Goal: Check status: Check status

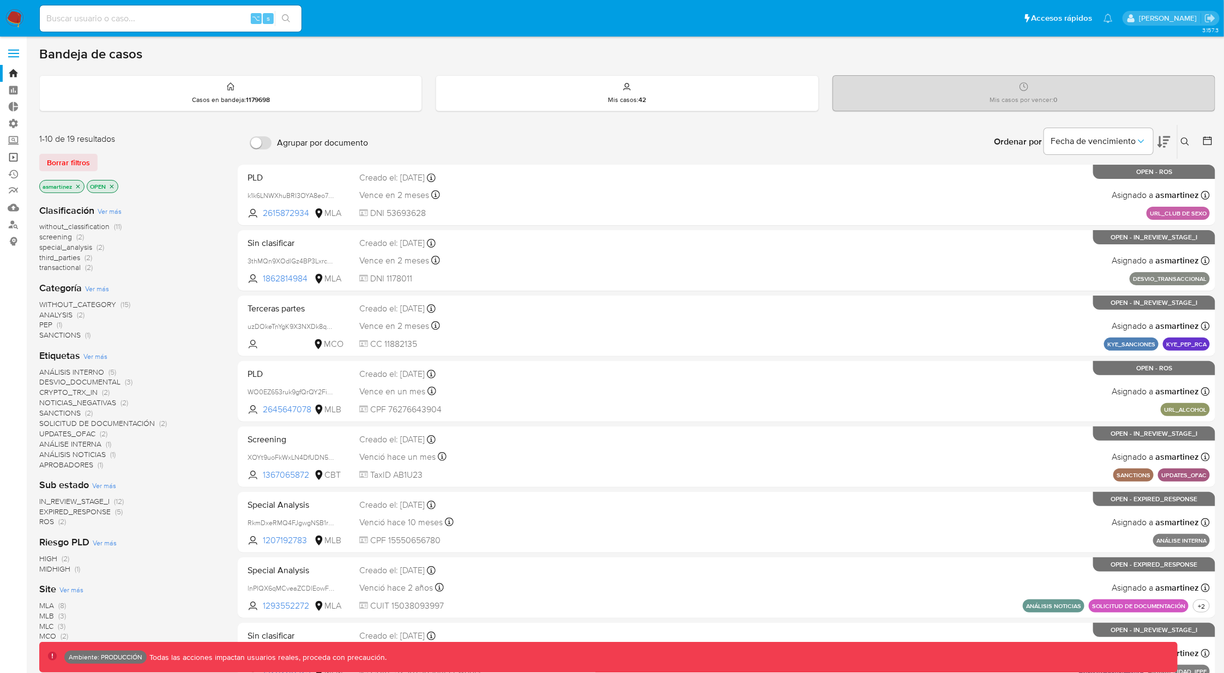
click at [18, 159] on link "Operaciones masivas" at bounding box center [65, 157] width 130 height 17
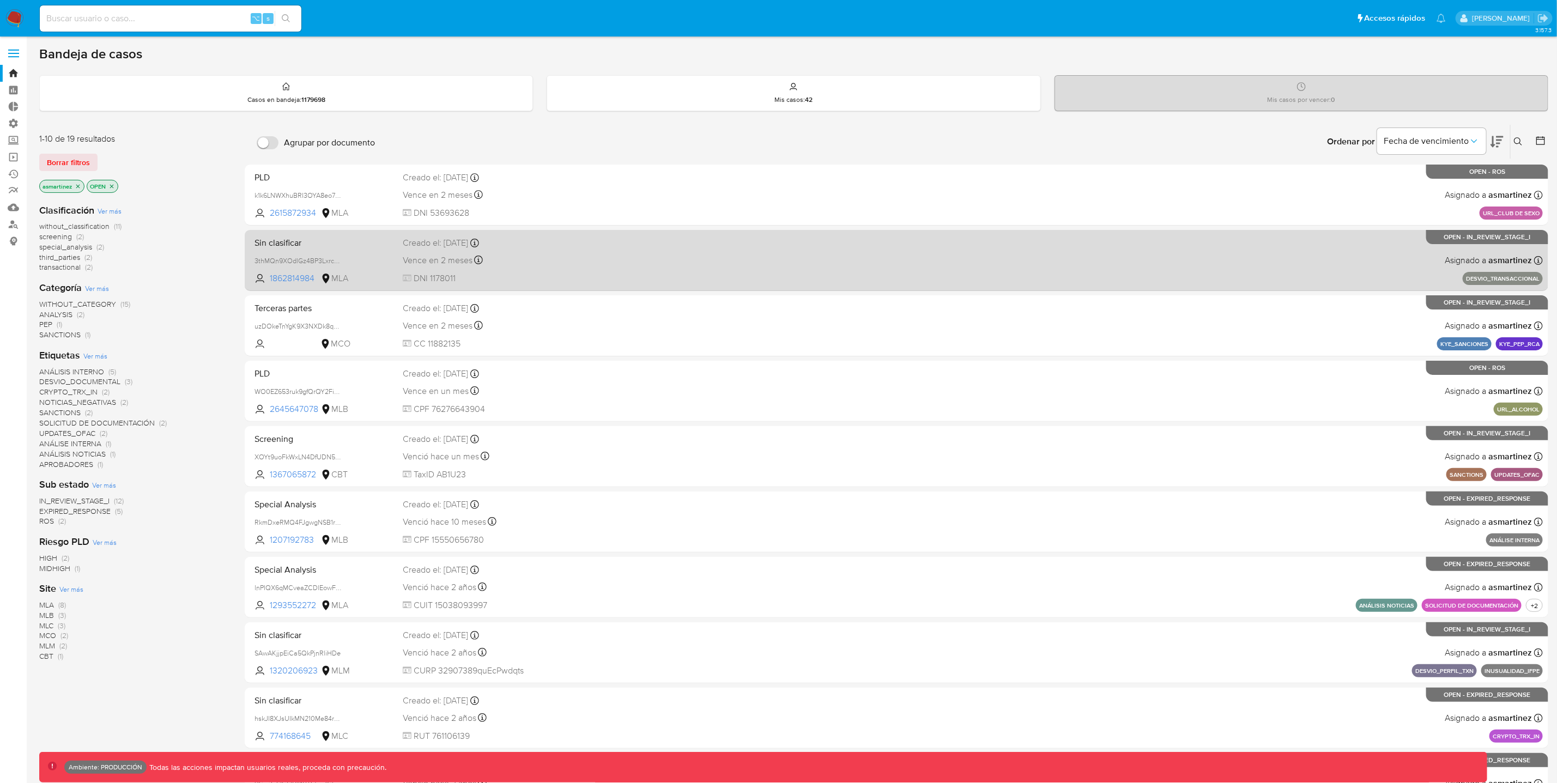
click at [600, 273] on span "DNI 1178011" at bounding box center [542, 279] width 279 height 12
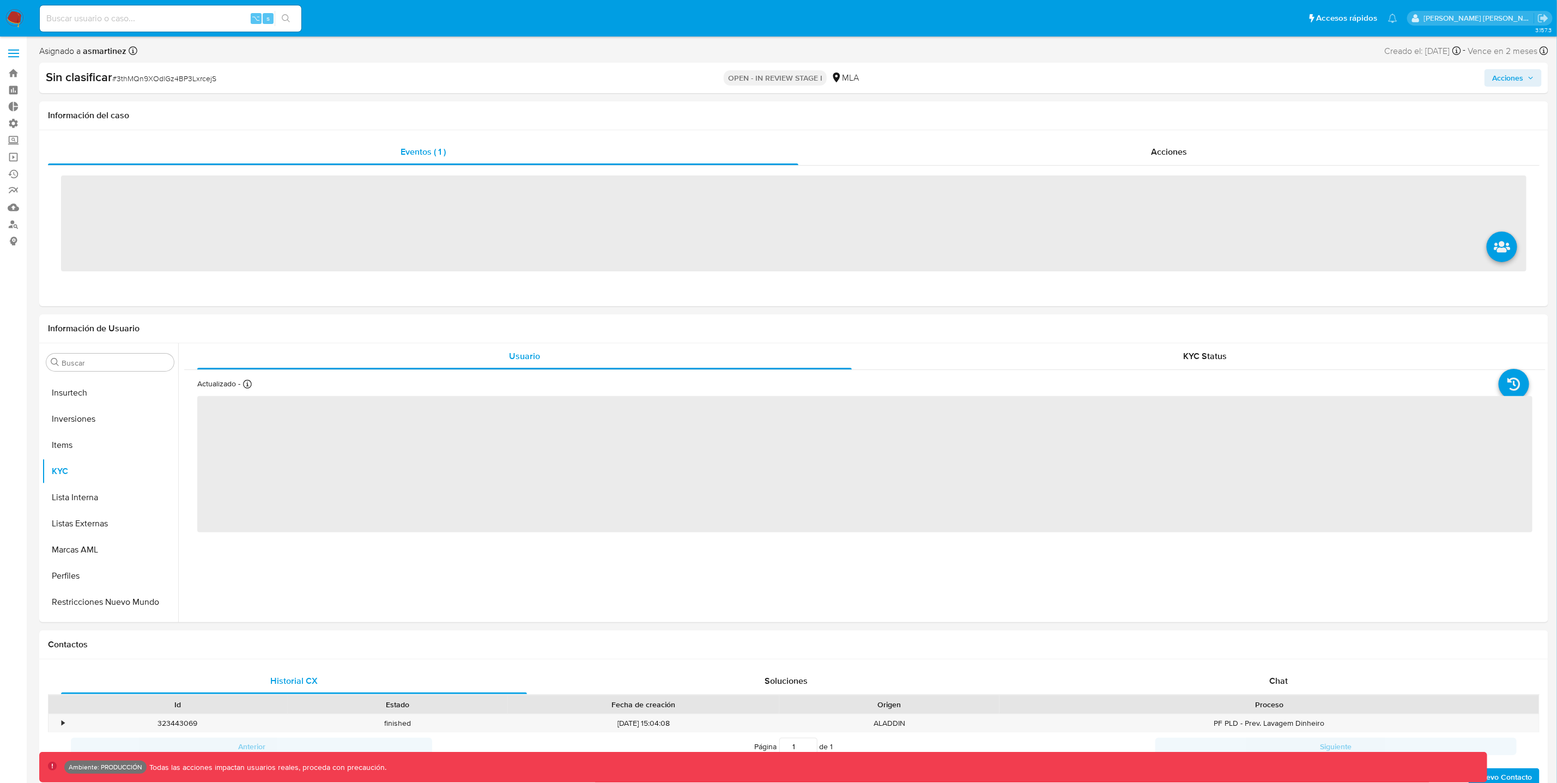
scroll to position [512, 0]
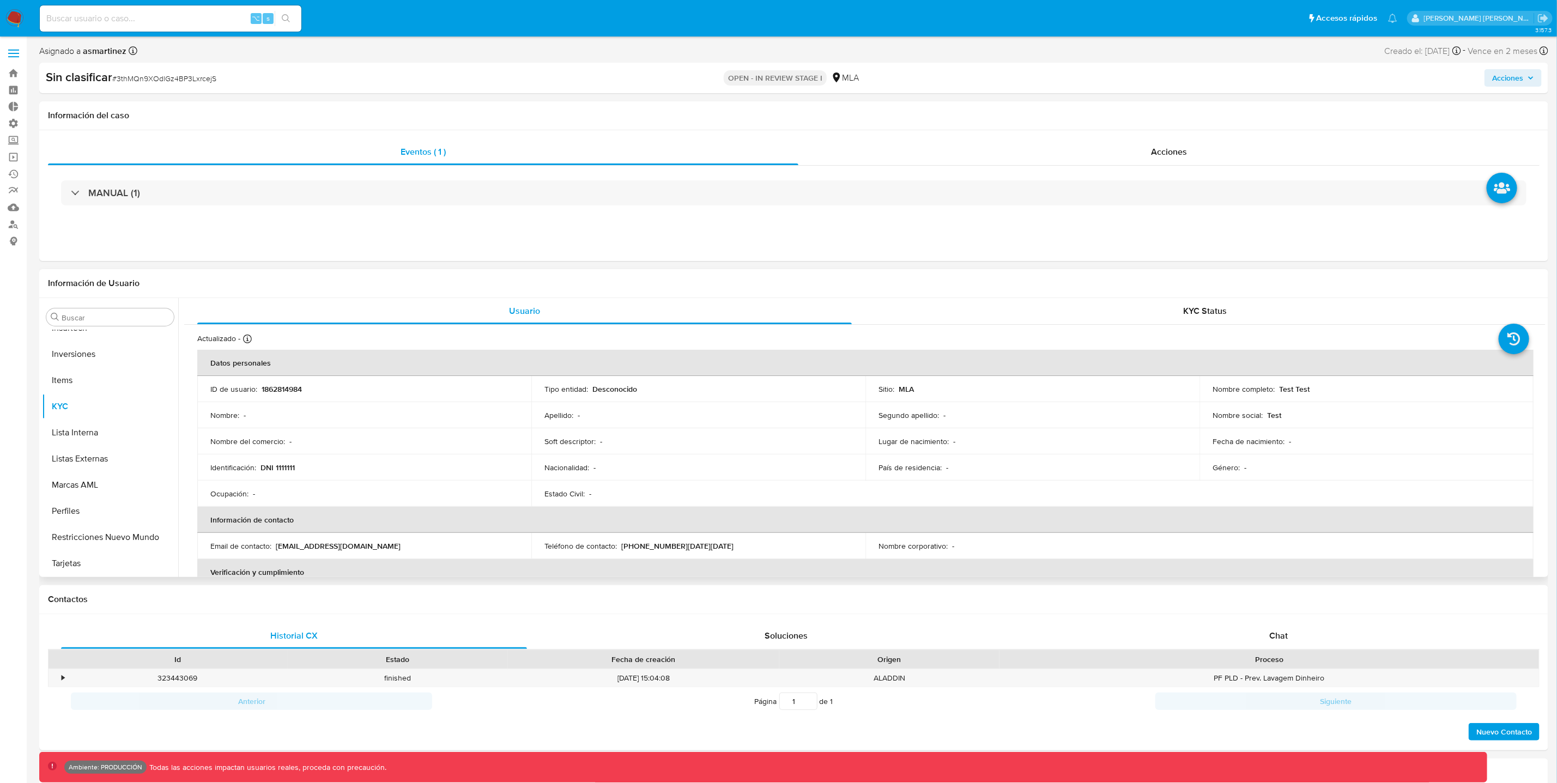
select select "10"
click at [81, 474] on button "General" at bounding box center [106, 474] width 128 height 26
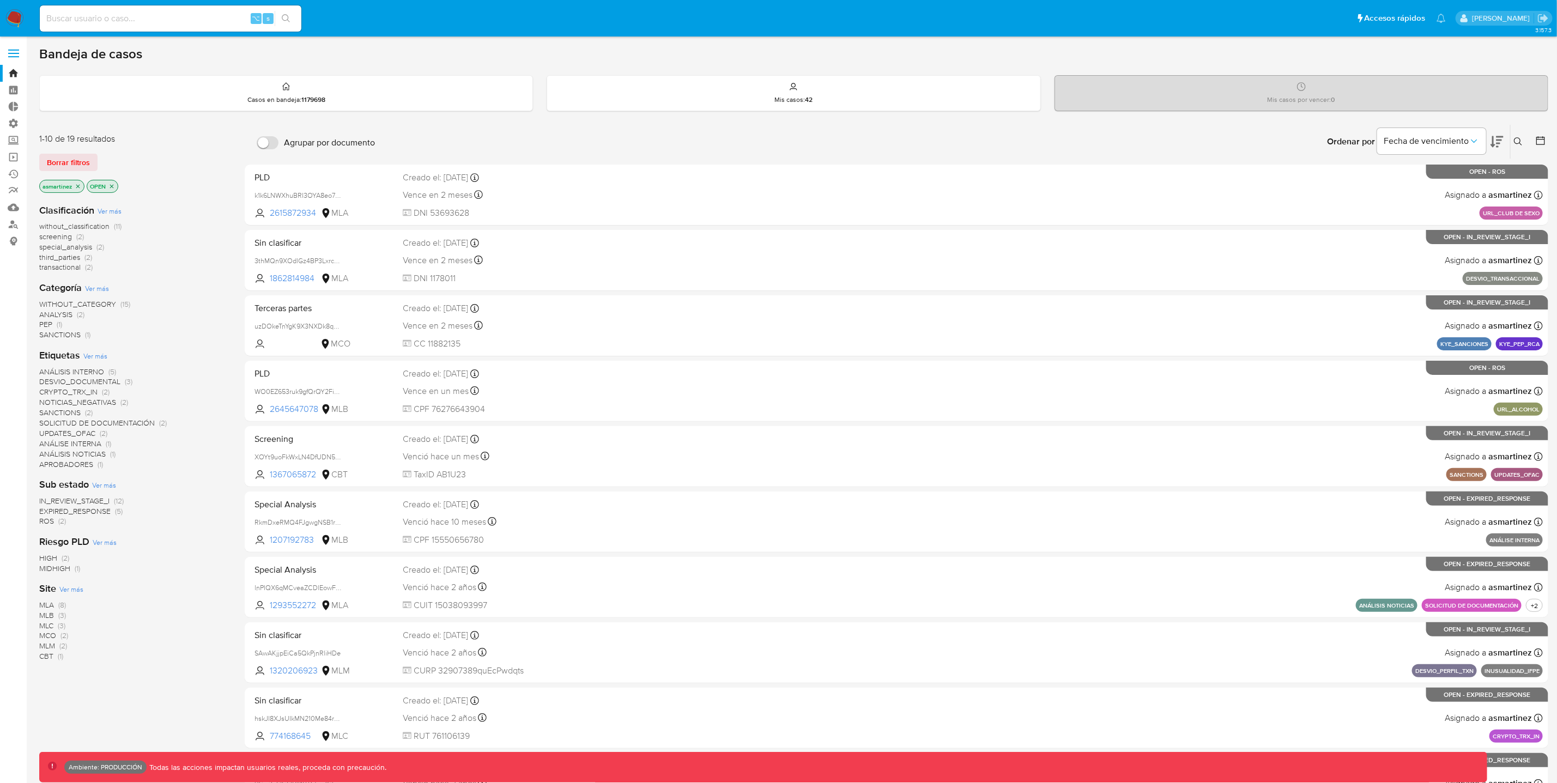
click at [127, 7] on div "⌥ s" at bounding box center [171, 18] width 262 height 26
click at [130, 16] on input at bounding box center [171, 18] width 262 height 14
paste input "BT_KYC_USER_TO_CAMPAIGN"
type input "BT_KYC_USER_TO_CAMPAIGN"
drag, startPoint x: 186, startPoint y: 22, endPoint x: -75, endPoint y: -8, distance: 262.4
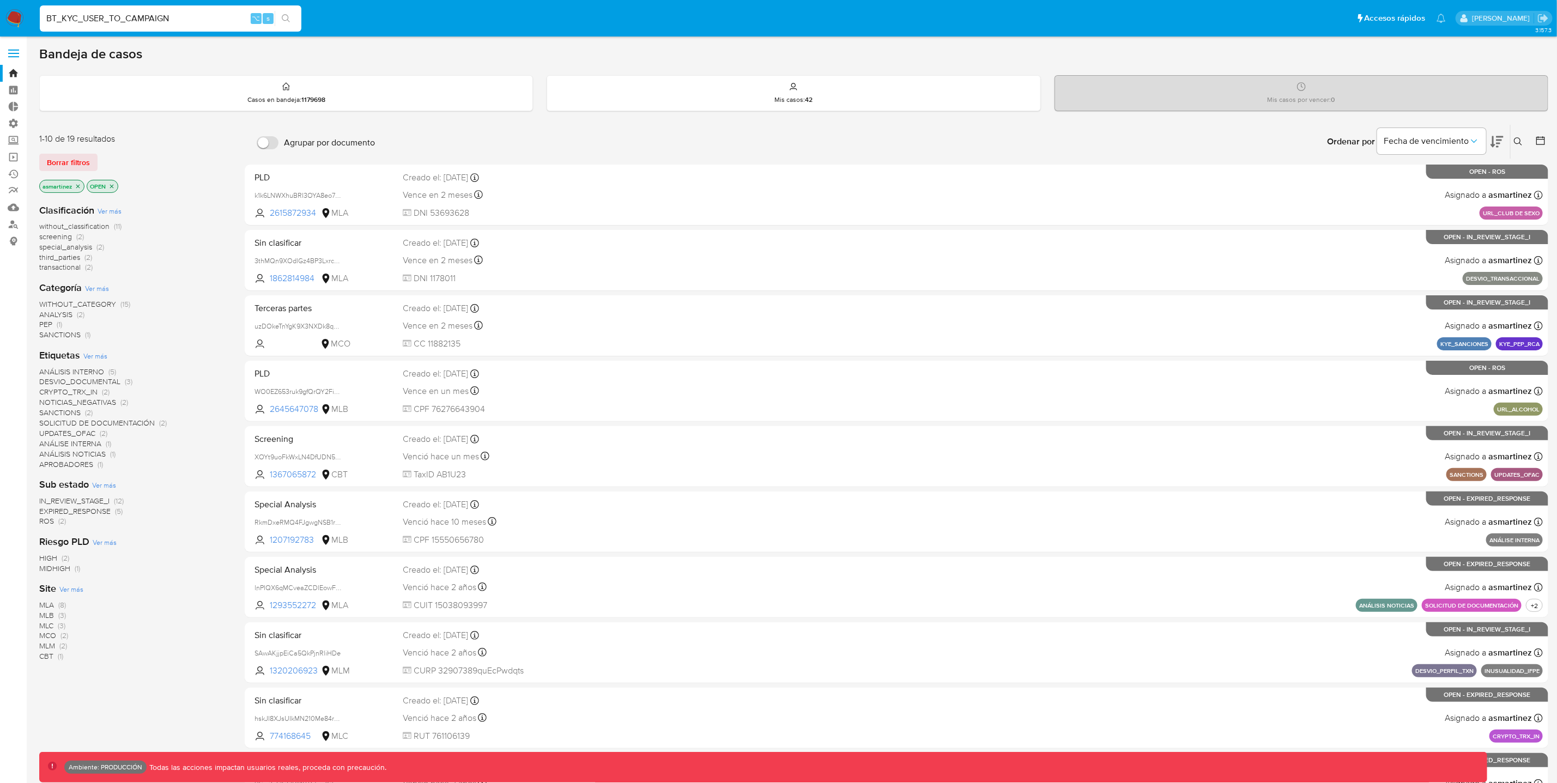
click at [0, 0] on html "Pausado Ver notificaciones BT_KYC_USER_TO_CAMPAIGN ⌥ s Accesos rápidos Presiona…" at bounding box center [778, 430] width 1557 height 861
click at [125, 14] on input at bounding box center [171, 18] width 262 height 14
paste input "473332651"
type input "473332651"
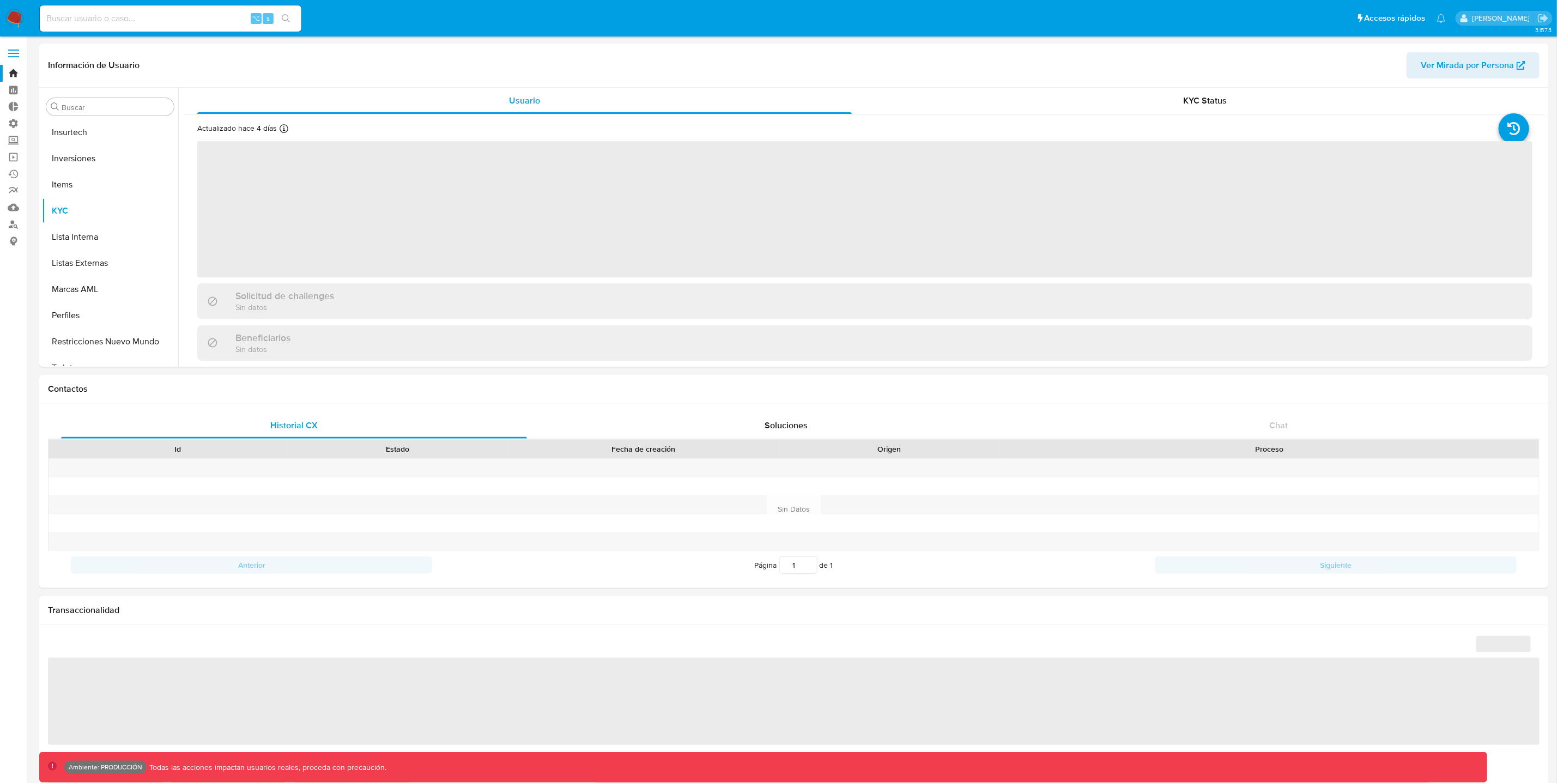
scroll to position [512, 0]
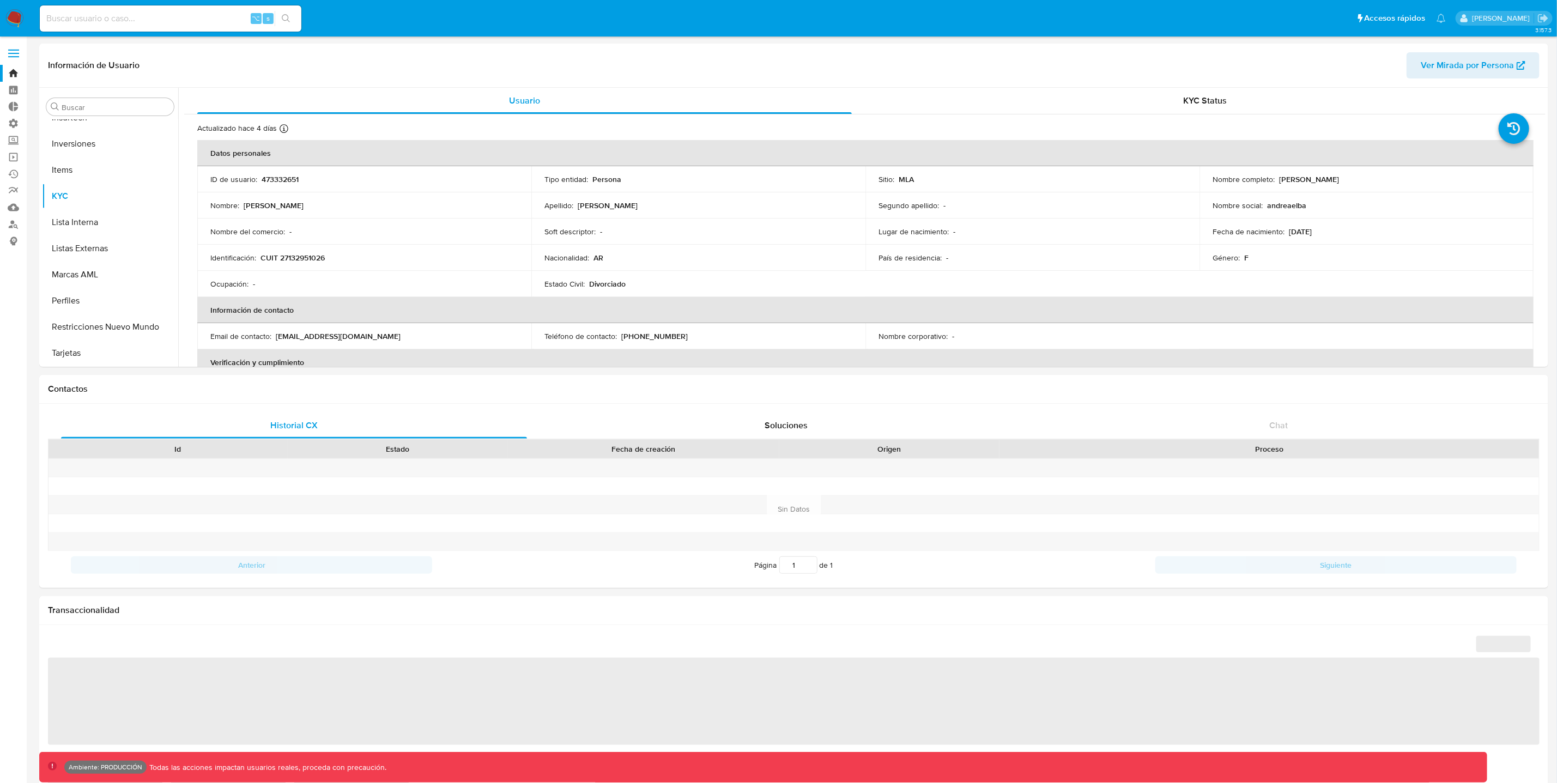
select select "10"
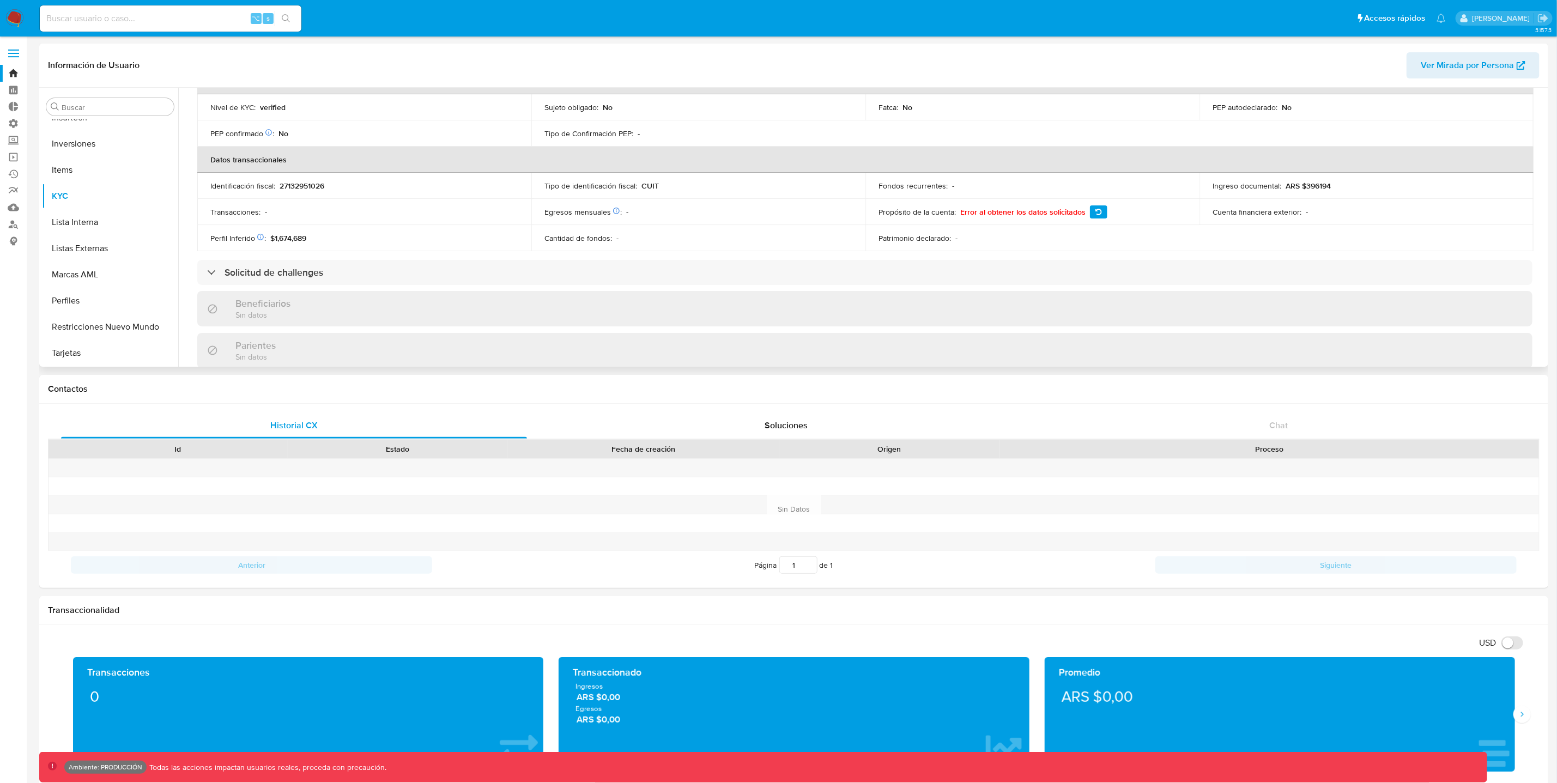
scroll to position [280, 0]
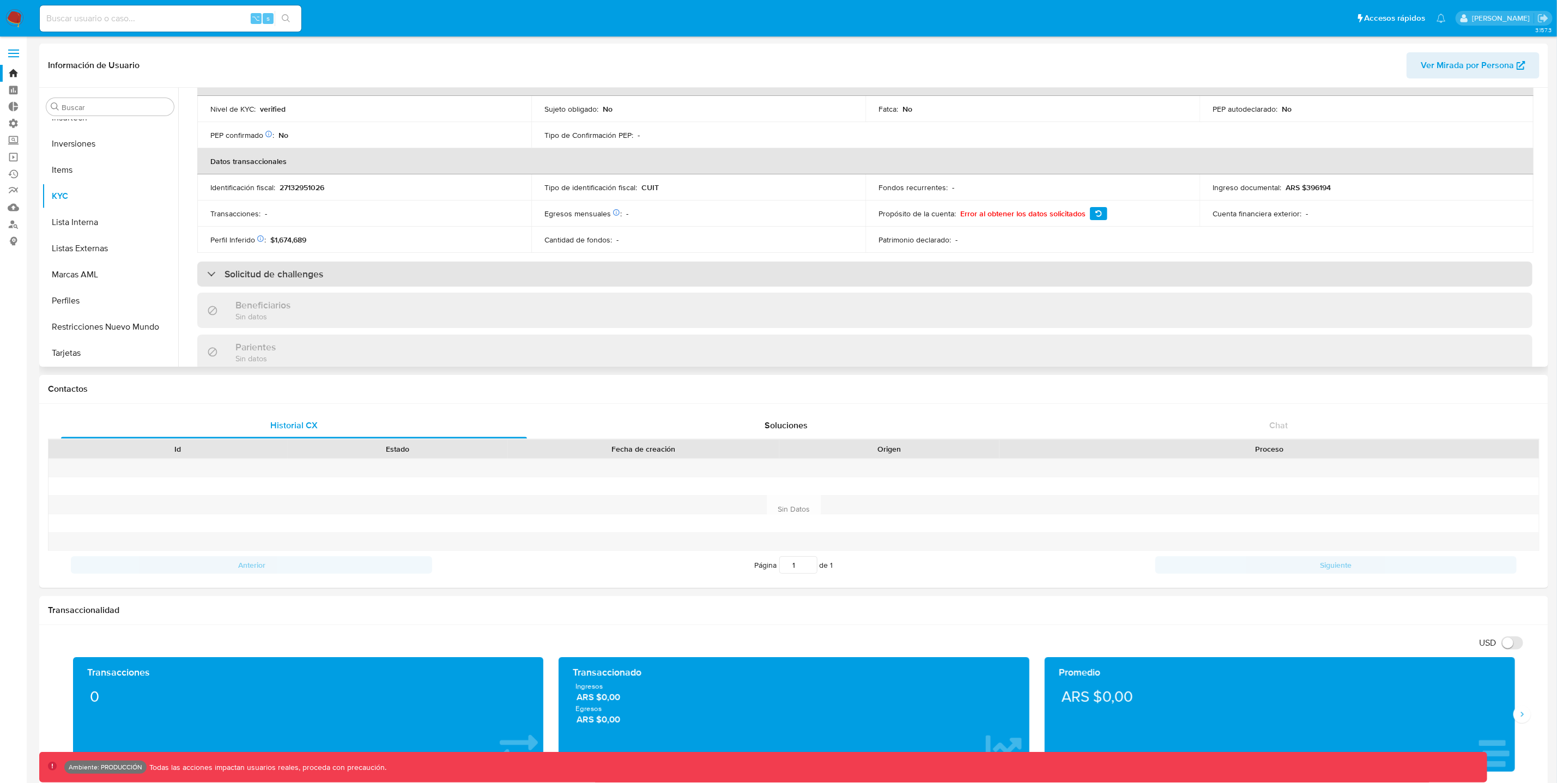
click at [216, 268] on div "Solicitud de challenges" at bounding box center [265, 274] width 116 height 12
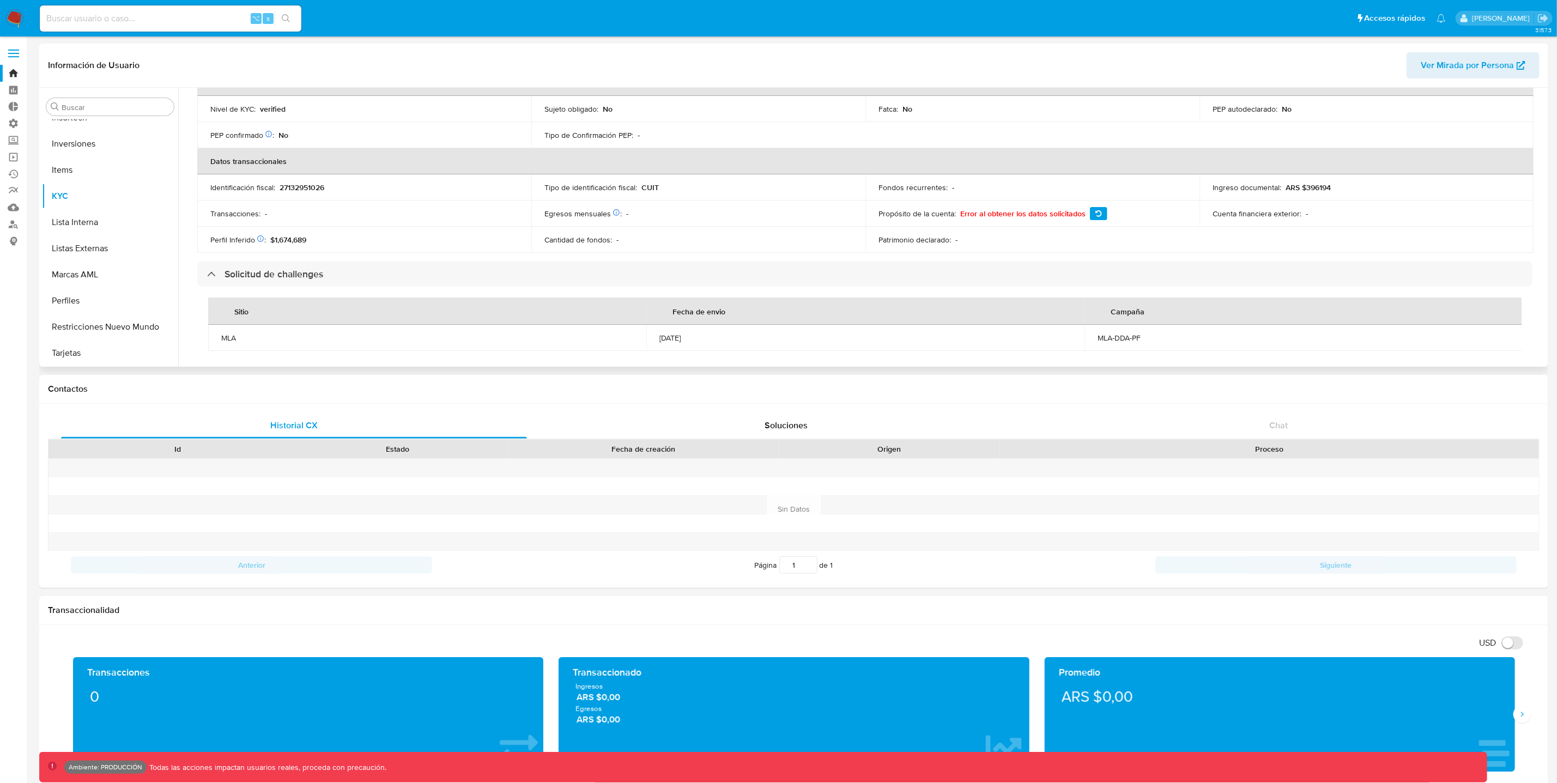
drag, startPoint x: 660, startPoint y: 337, endPoint x: 730, endPoint y: 335, distance: 70.9
click at [730, 335] on div "02/09/2025" at bounding box center [866, 338] width 412 height 10
click at [1107, 340] on div "MLA-DDA-PF" at bounding box center [1304, 338] width 412 height 10
click at [1124, 341] on div "MLA-DDA-PF" at bounding box center [1304, 338] width 412 height 10
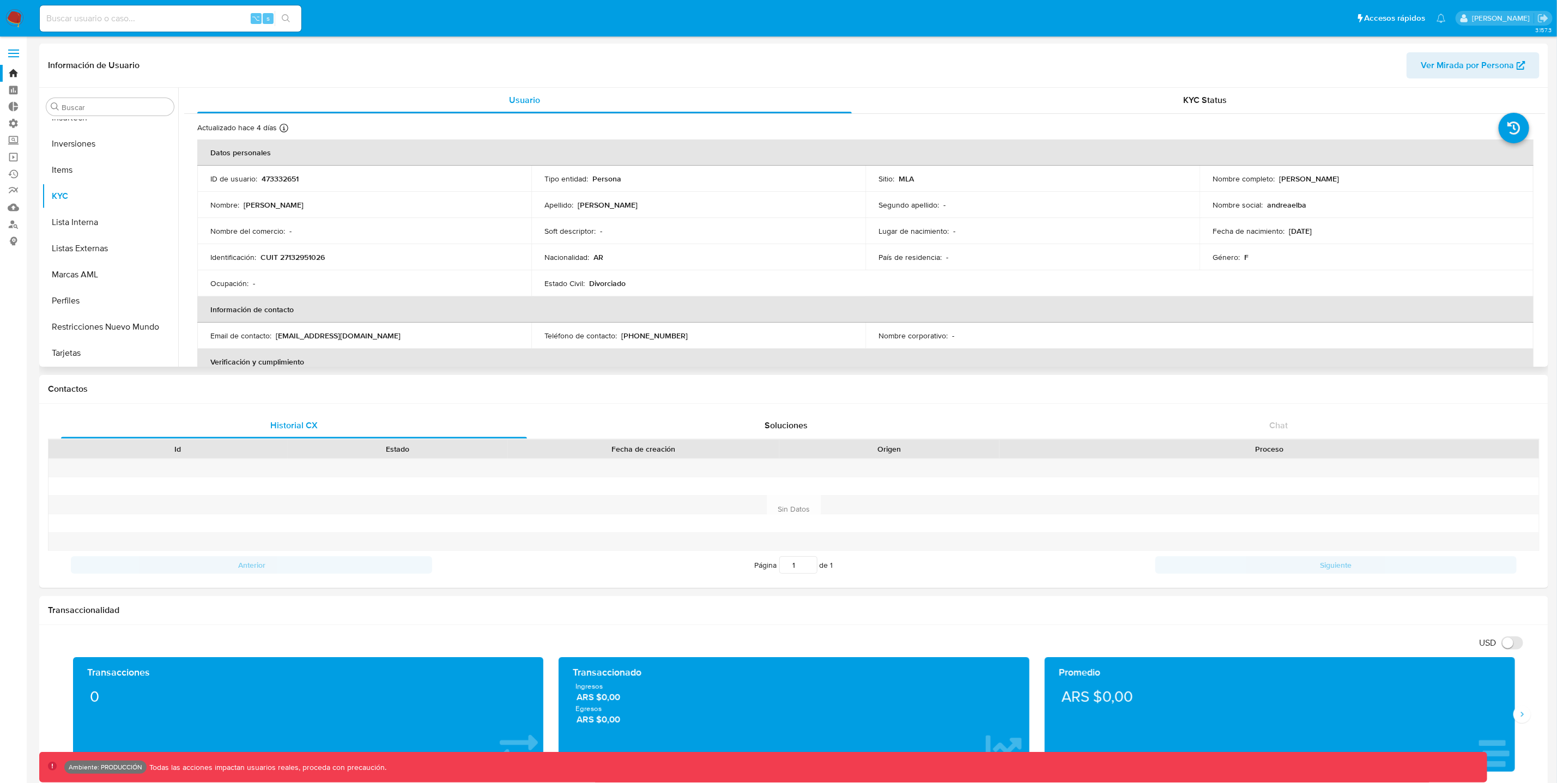
scroll to position [0, 0]
click at [1204, 102] on span "KYC Status" at bounding box center [1206, 100] width 44 height 13
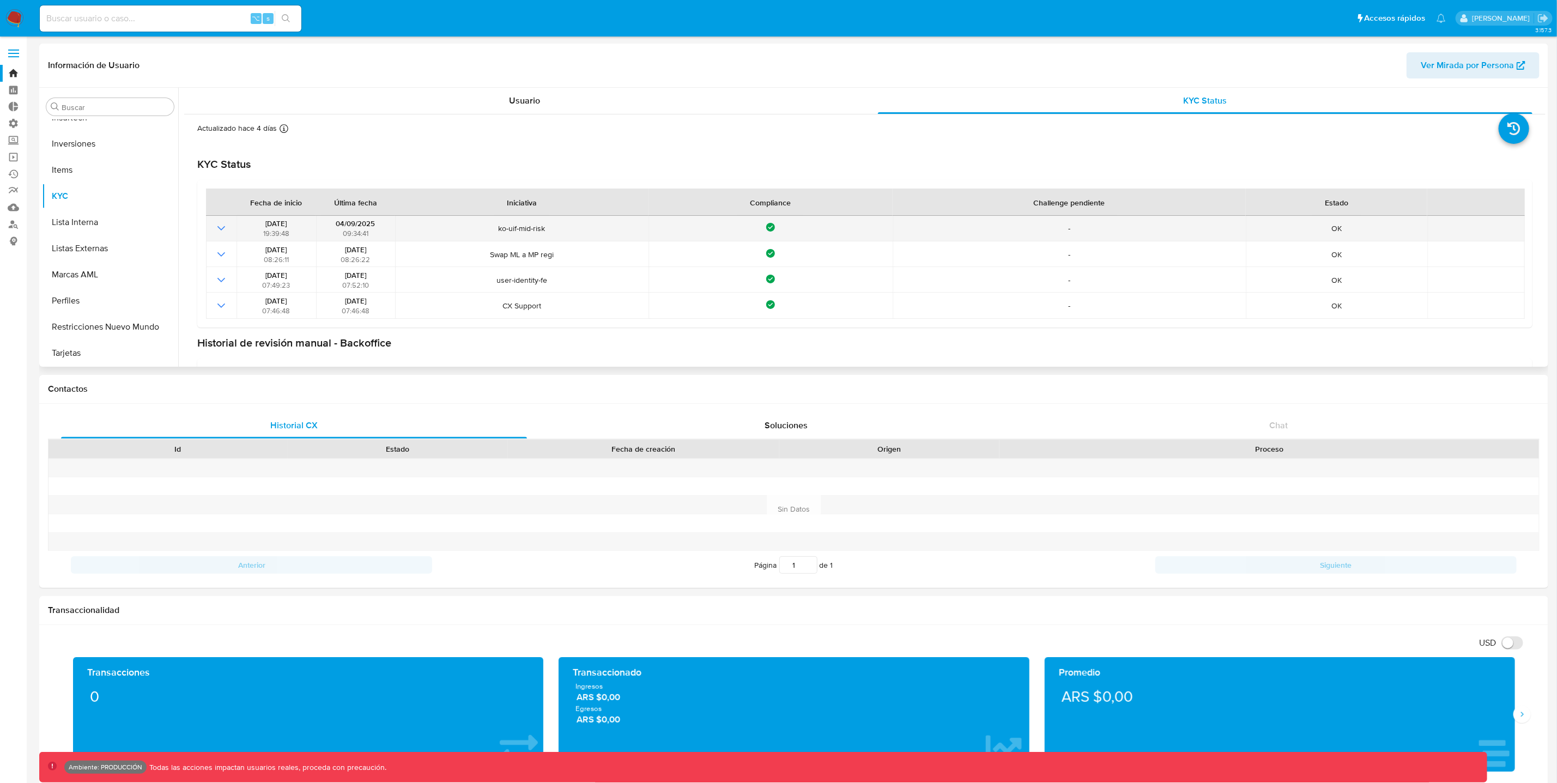
drag, startPoint x: 563, startPoint y: 227, endPoint x: 480, endPoint y: 227, distance: 82.9
click at [480, 227] on span "ko-uif-mid-risk" at bounding box center [522, 229] width 246 height 10
click at [793, 234] on td "Compliance" at bounding box center [771, 229] width 244 height 26
click at [771, 229] on icon at bounding box center [770, 227] width 9 height 9
click at [771, 227] on icon at bounding box center [771, 228] width 5 height 4
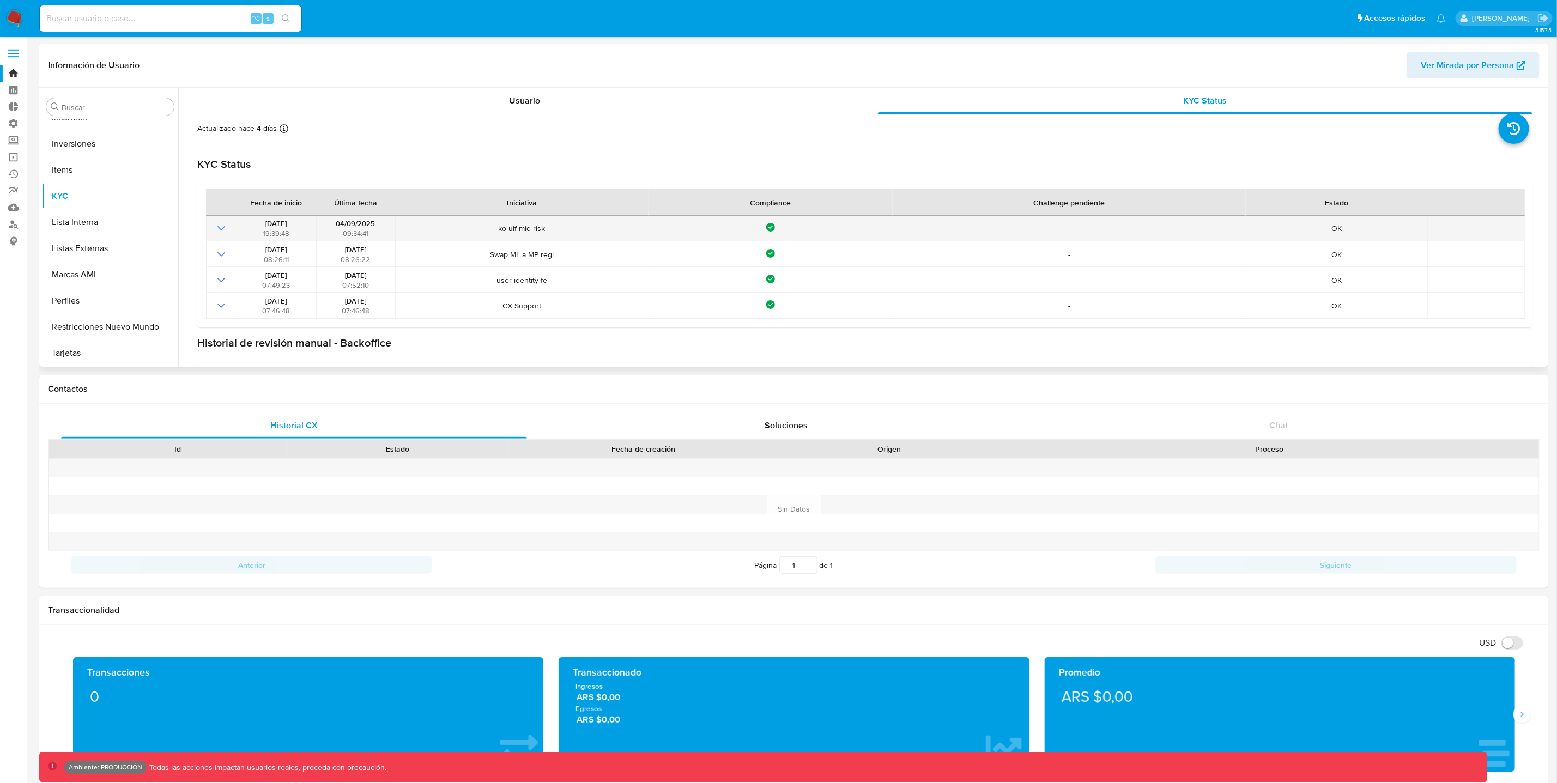
click at [219, 228] on icon "Mostrar operación" at bounding box center [221, 228] width 13 height 13
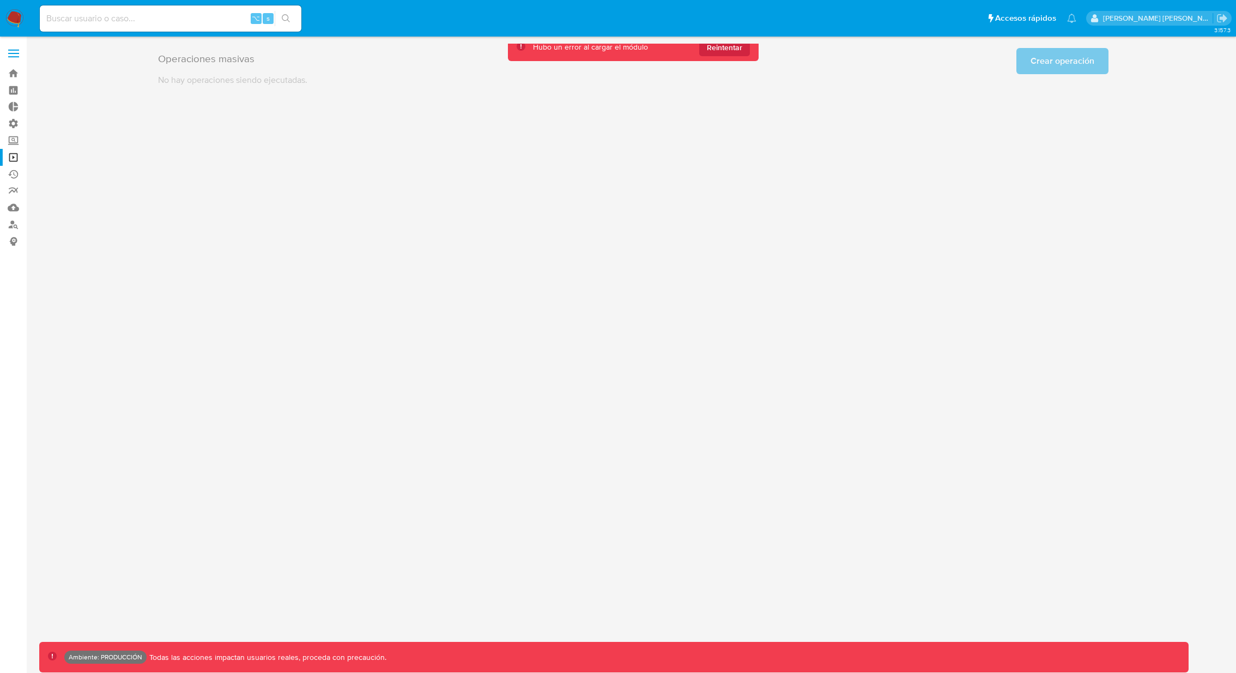
click at [206, 16] on input at bounding box center [171, 18] width 262 height 14
type input "30082542"
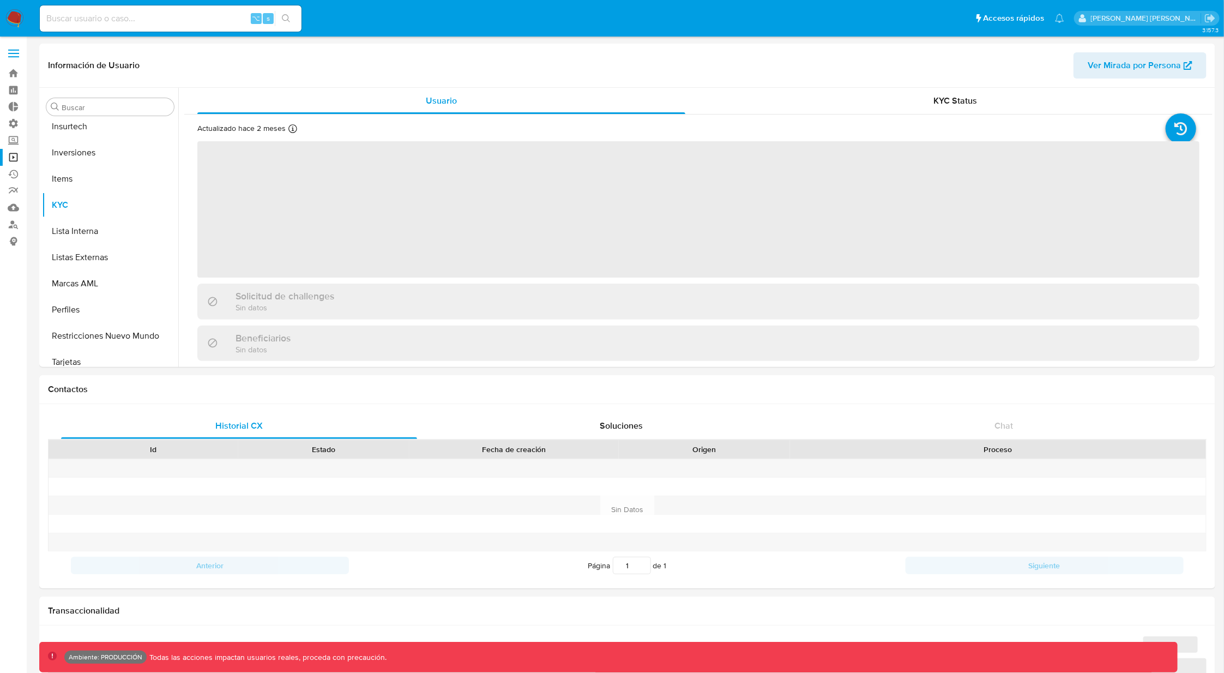
scroll to position [513, 0]
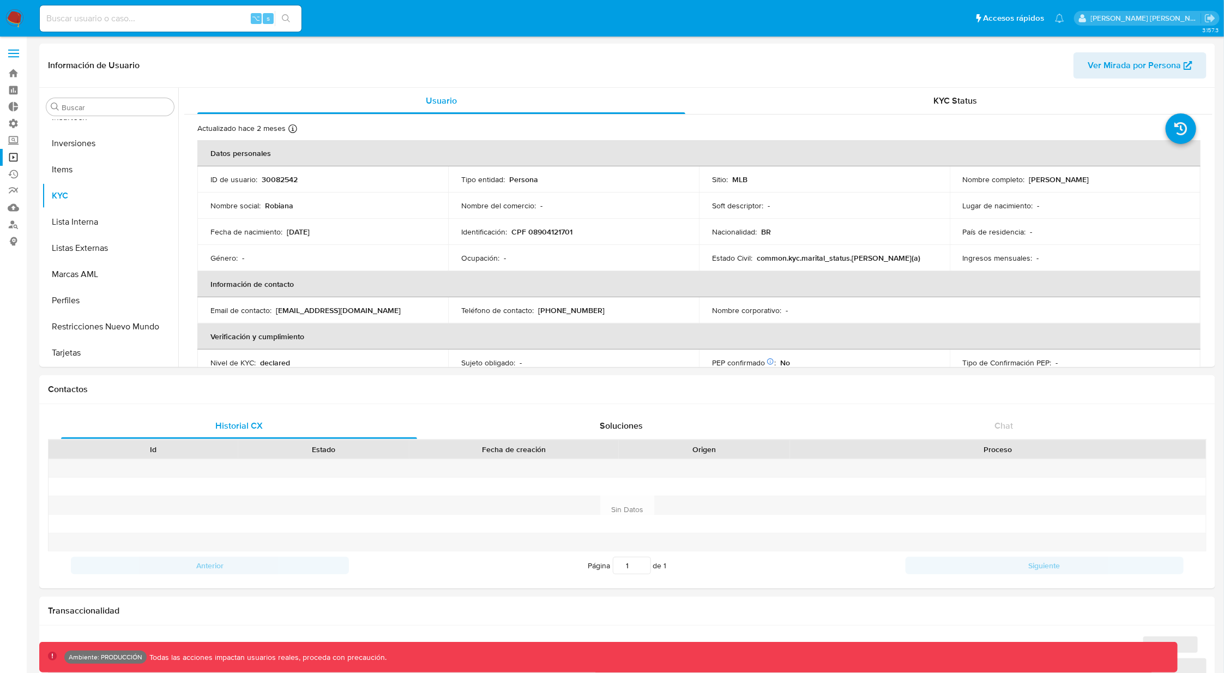
select select "10"
